Goal: Find specific page/section: Find specific page/section

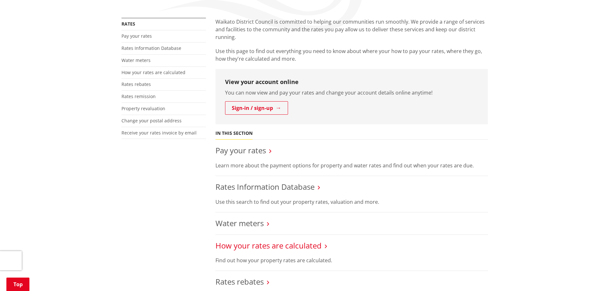
scroll to position [96, 0]
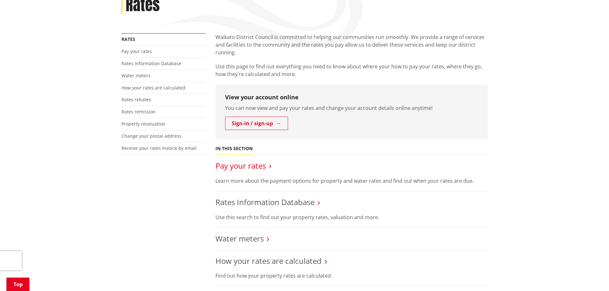
click at [263, 167] on link "Pay your rates" at bounding box center [241, 166] width 51 height 11
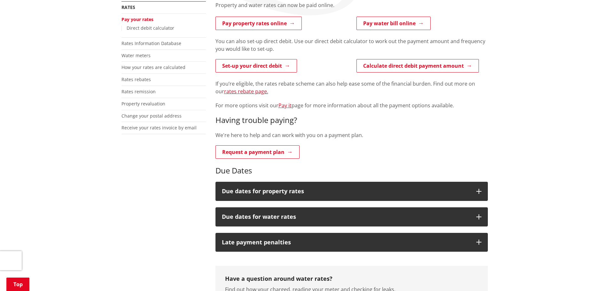
scroll to position [160, 0]
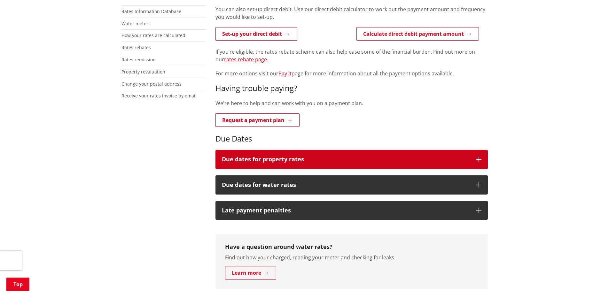
click at [294, 154] on button "Due dates for property rates" at bounding box center [352, 159] width 273 height 19
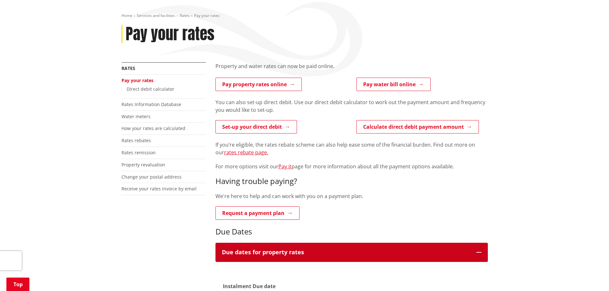
scroll to position [64, 0]
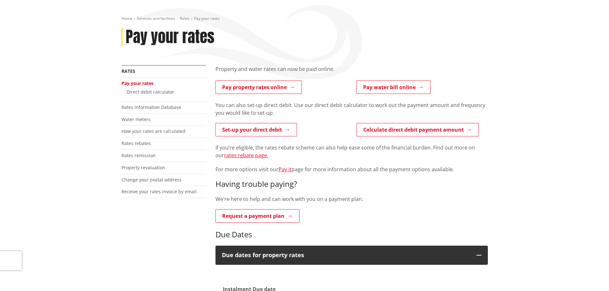
click at [333, 151] on p "If you’re eligible, the rates rebate scheme can also help ease some of the fina…" at bounding box center [352, 151] width 273 height 15
